Goal: Find specific page/section: Find specific page/section

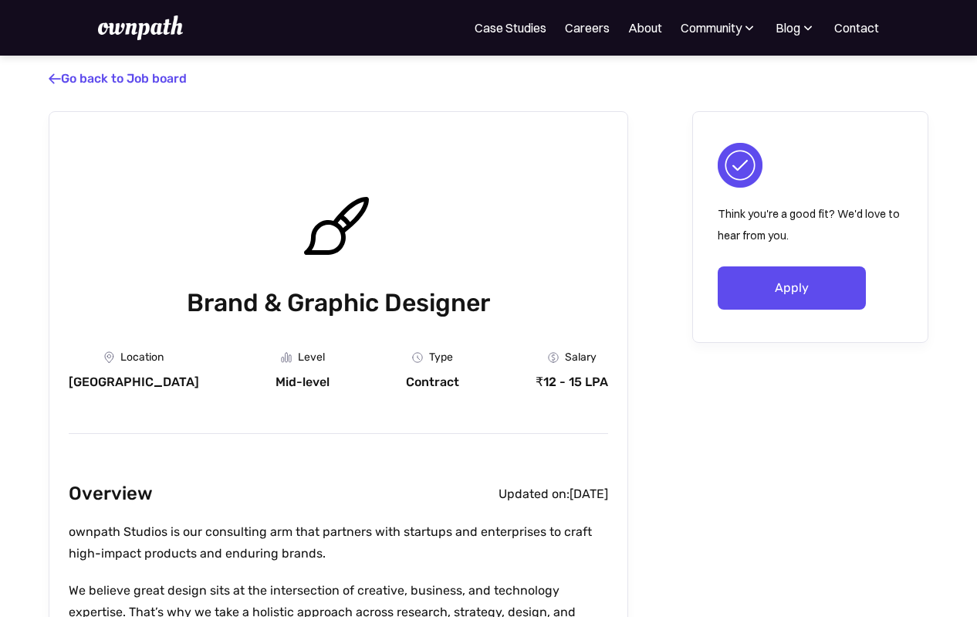
click at [820, 279] on link "Apply" at bounding box center [792, 287] width 148 height 43
click at [51, 75] on span "" at bounding box center [50, 78] width 12 height 15
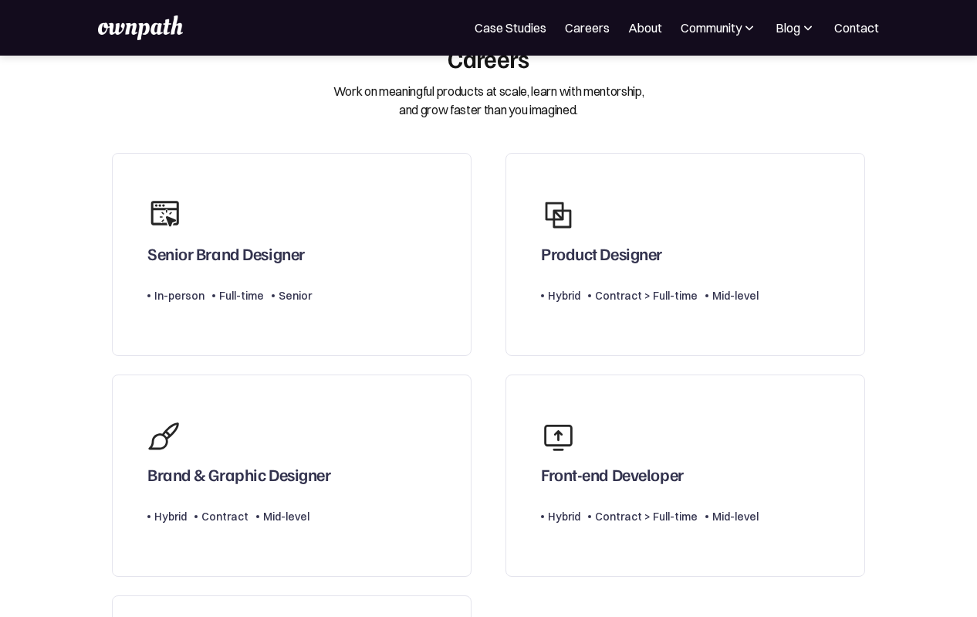
scroll to position [66, 0]
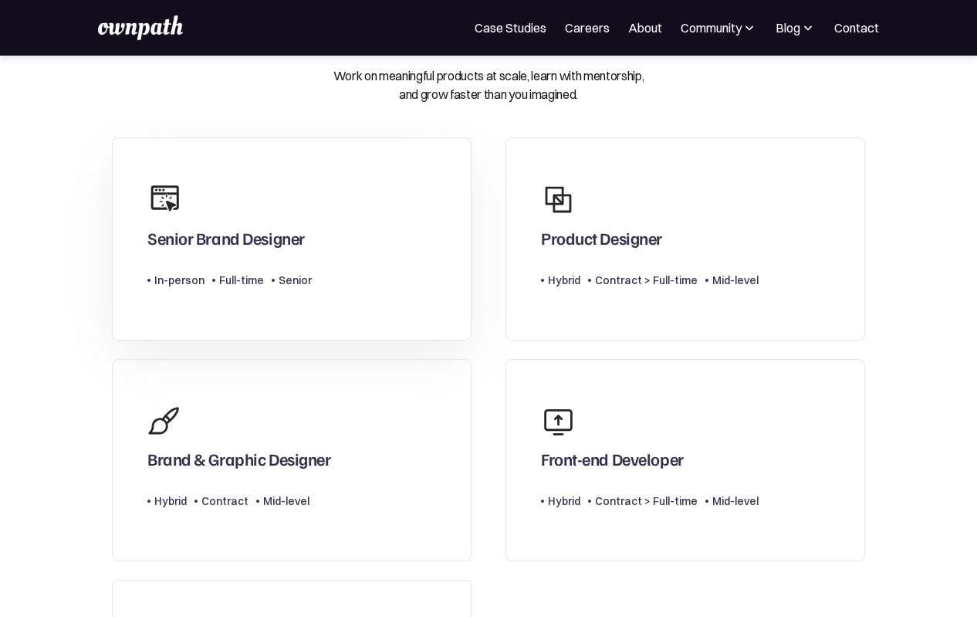
click at [304, 235] on div "Senior Brand Designer" at bounding box center [226, 238] width 158 height 20
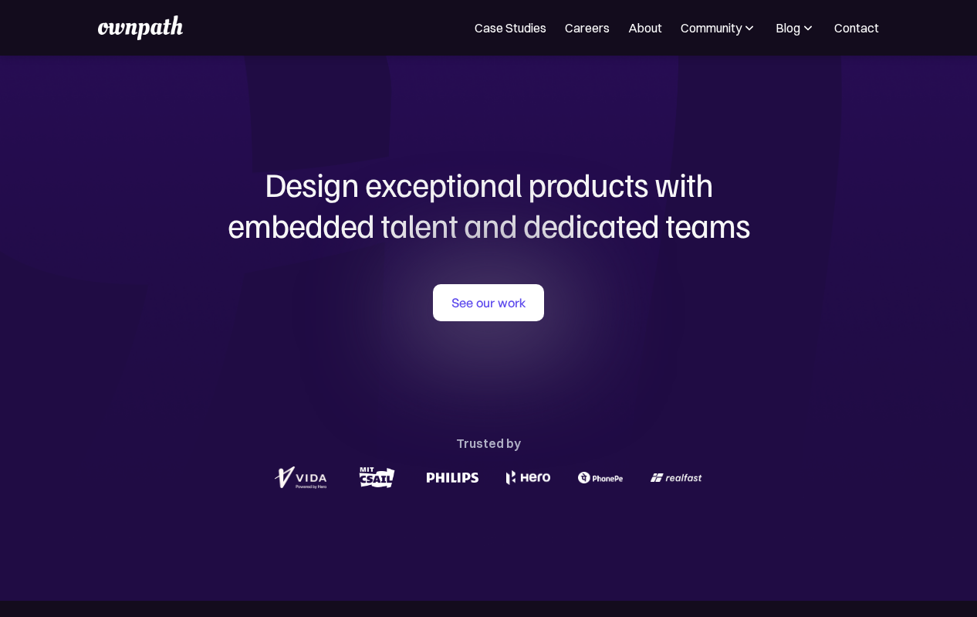
click at [510, 321] on div "See our work Trusted by" at bounding box center [488, 388] width 741 height 208
click at [511, 310] on link "See our work" at bounding box center [488, 302] width 111 height 37
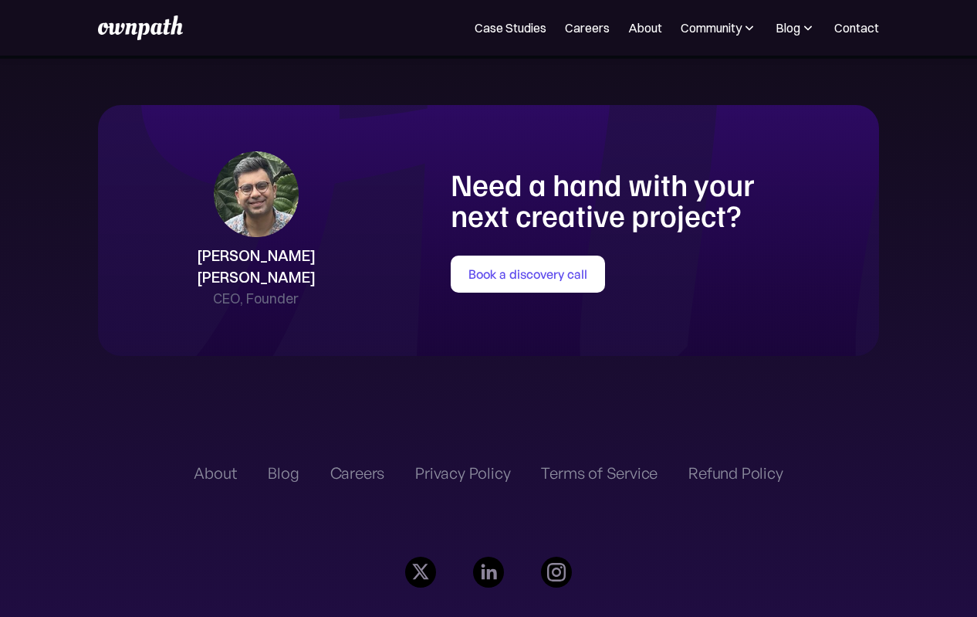
scroll to position [3313, 0]
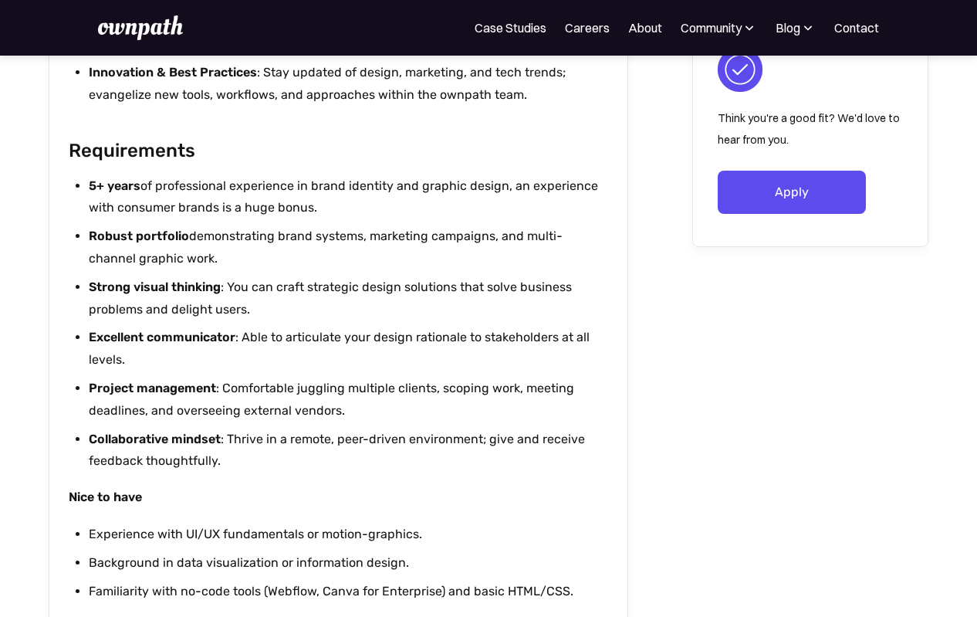
scroll to position [2268, 0]
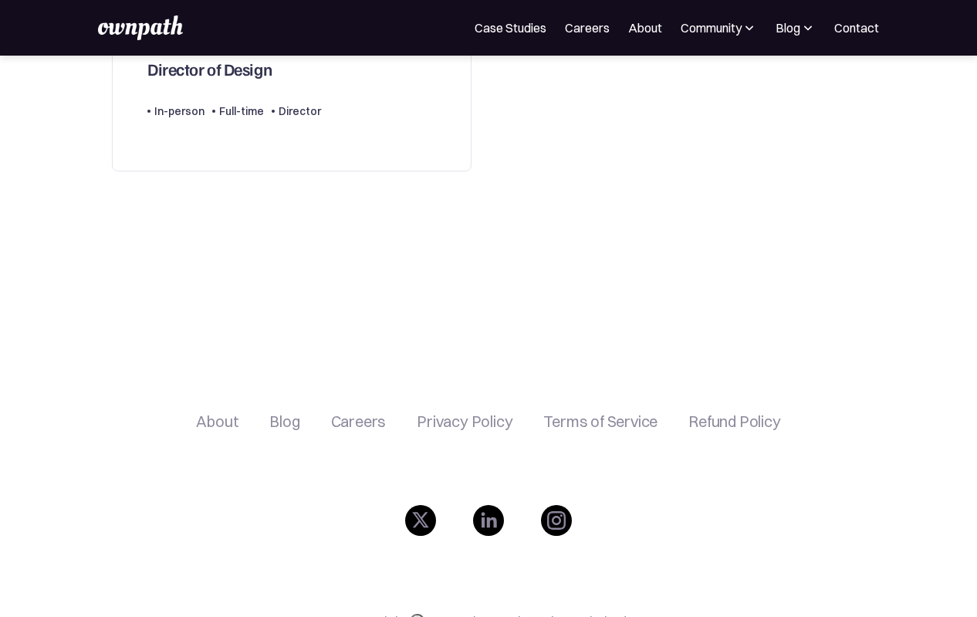
scroll to position [775, 0]
